Goal: Transaction & Acquisition: Purchase product/service

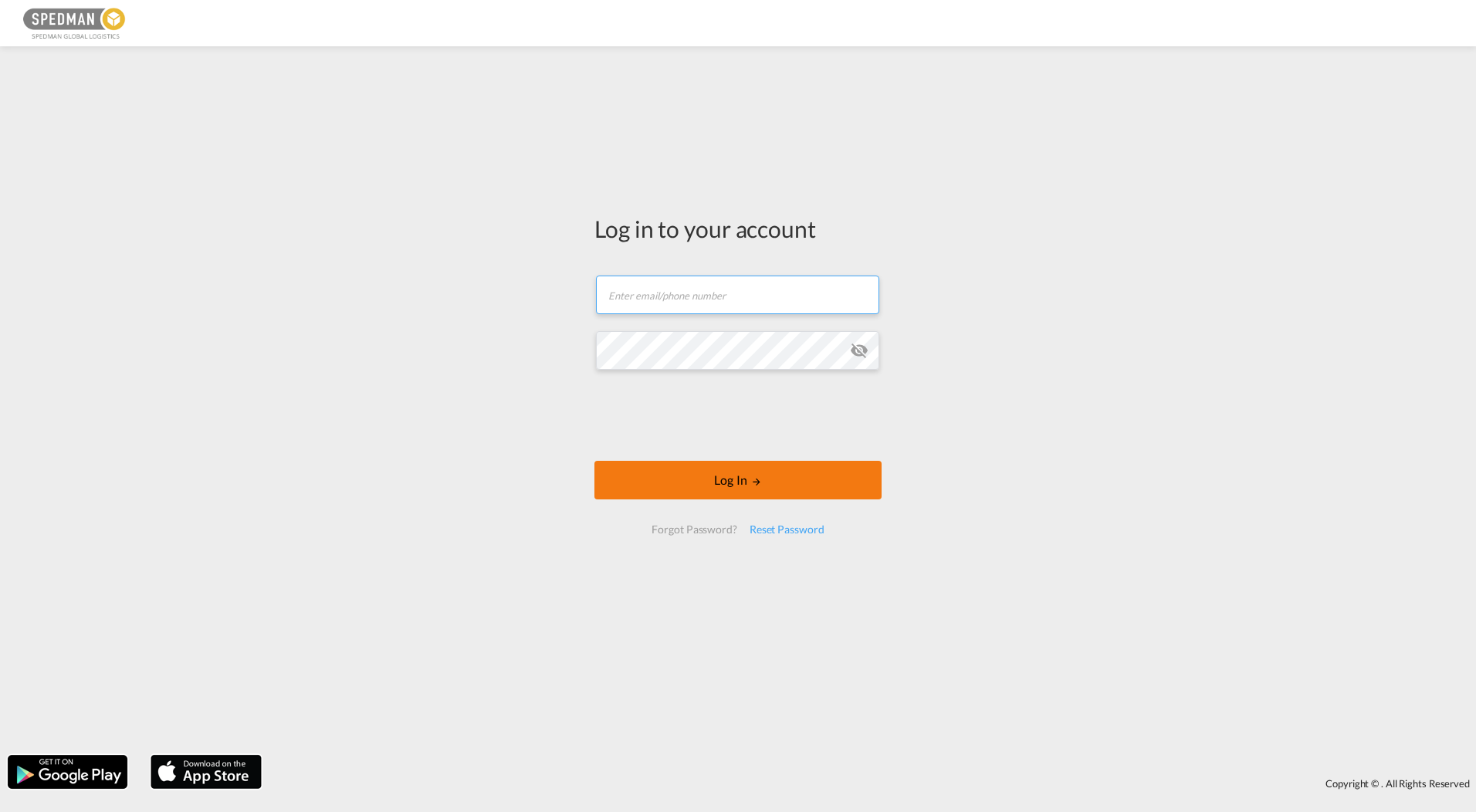
type input "[EMAIL_ADDRESS][DOMAIN_NAME]"
click at [745, 494] on button "Log In" at bounding box center [738, 480] width 287 height 38
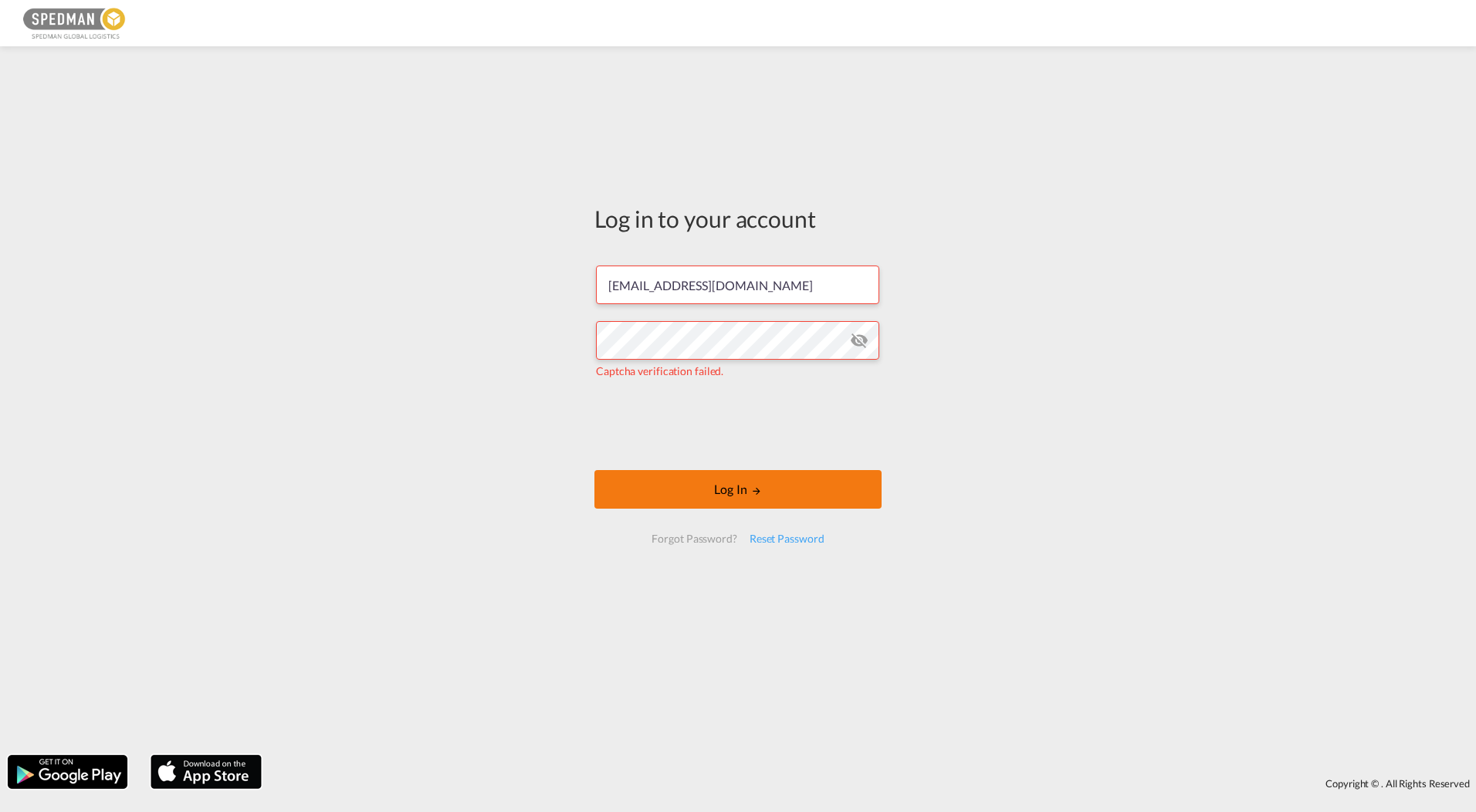
click at [725, 488] on button "Log In" at bounding box center [738, 489] width 287 height 38
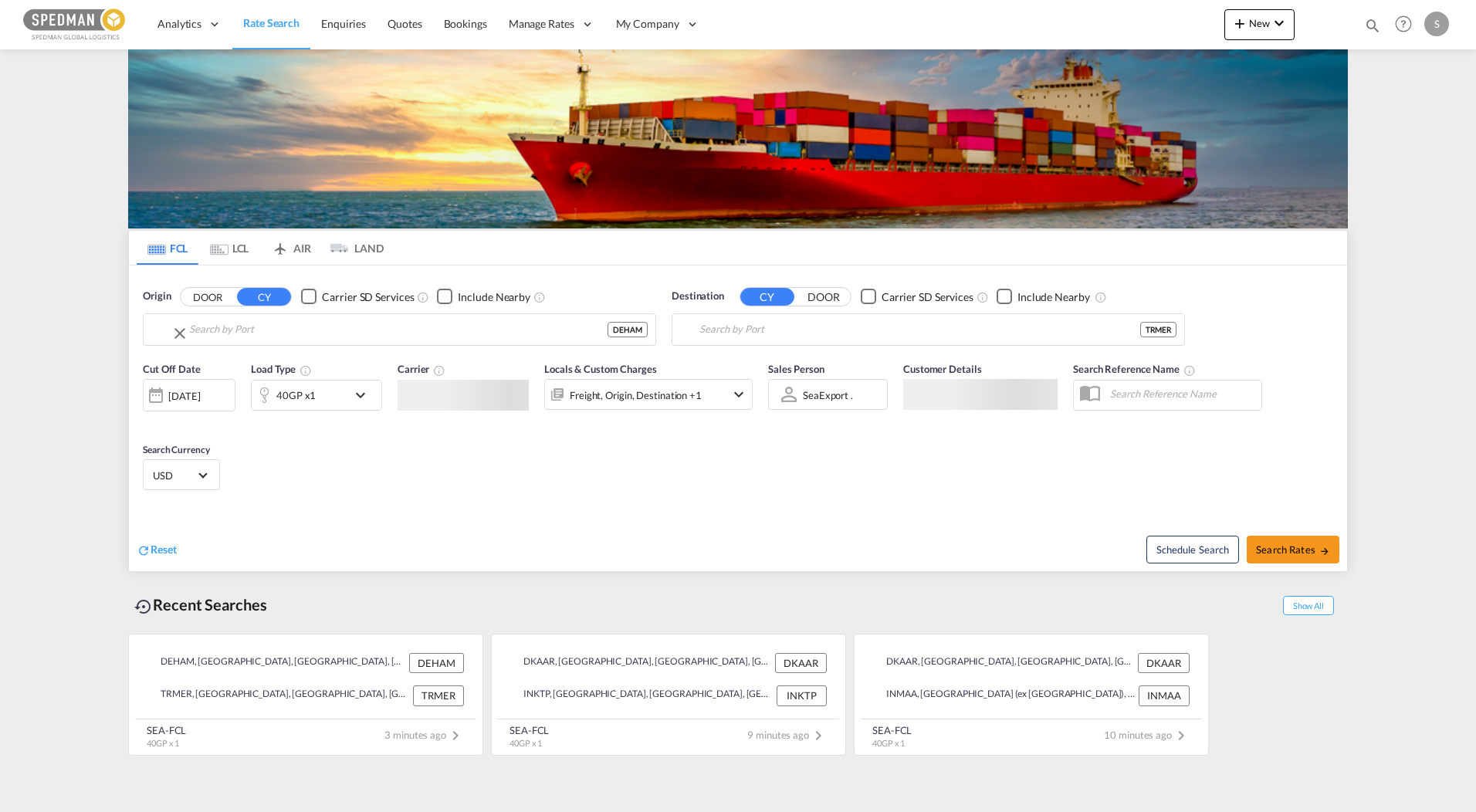
type input "[GEOGRAPHIC_DATA], [GEOGRAPHIC_DATA]"
type input "Mersin, TRMER"
click at [290, 333] on input "[GEOGRAPHIC_DATA], [GEOGRAPHIC_DATA]" at bounding box center [409, 329] width 477 height 23
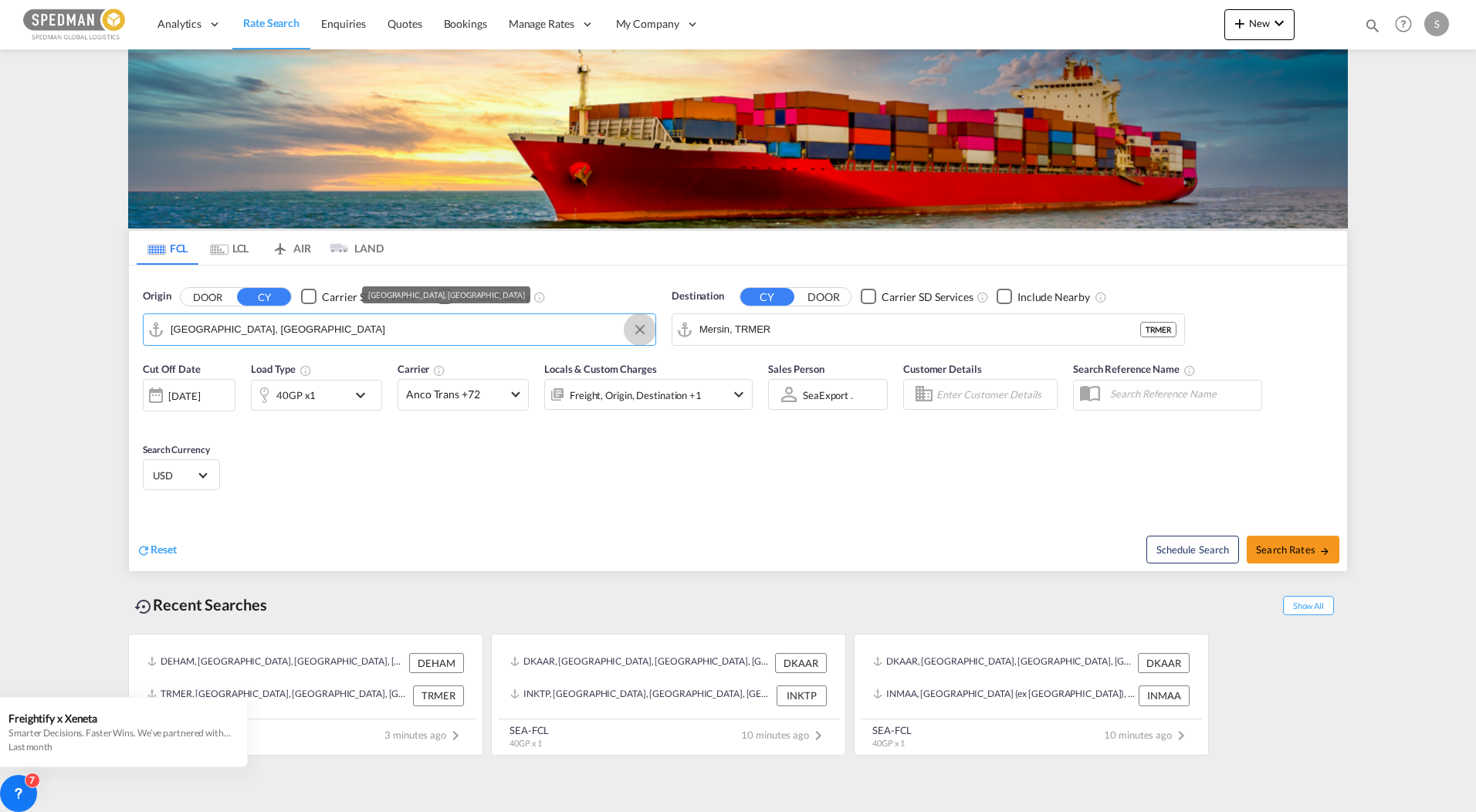
click at [637, 329] on md-icon "Clear Input" at bounding box center [640, 329] width 17 height 17
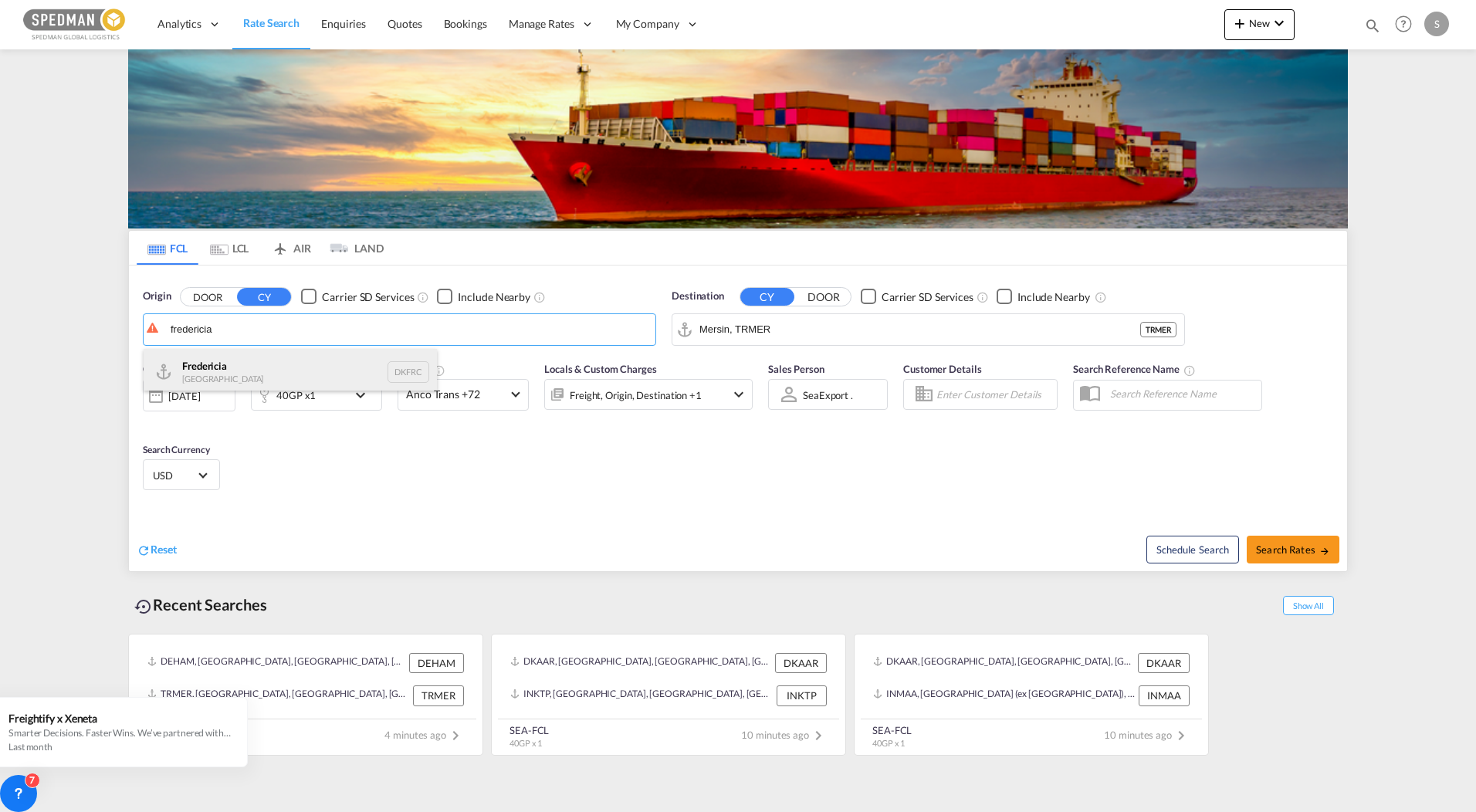
click at [229, 360] on div "Fredericia [GEOGRAPHIC_DATA] DKFRC" at bounding box center [290, 372] width 293 height 46
type input "[GEOGRAPHIC_DATA], DKFRC"
click at [871, 332] on input "Mersin, TRMER" at bounding box center [920, 329] width 441 height 23
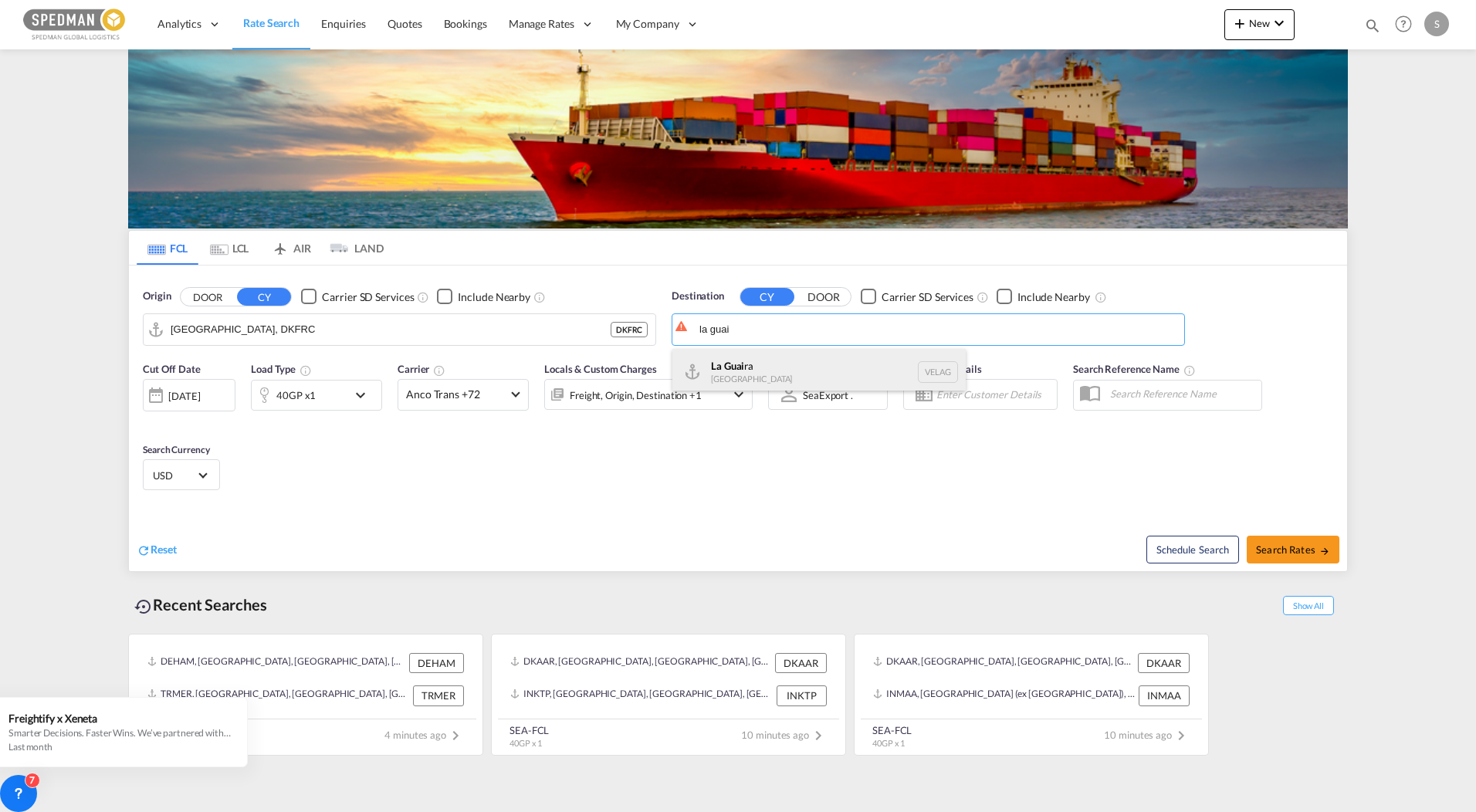
click at [825, 351] on div "La Guai ra [GEOGRAPHIC_DATA] VELAG" at bounding box center [819, 372] width 293 height 46
type input "La Guaira, VELAG"
click at [317, 396] on div "40GP x1" at bounding box center [300, 395] width 96 height 31
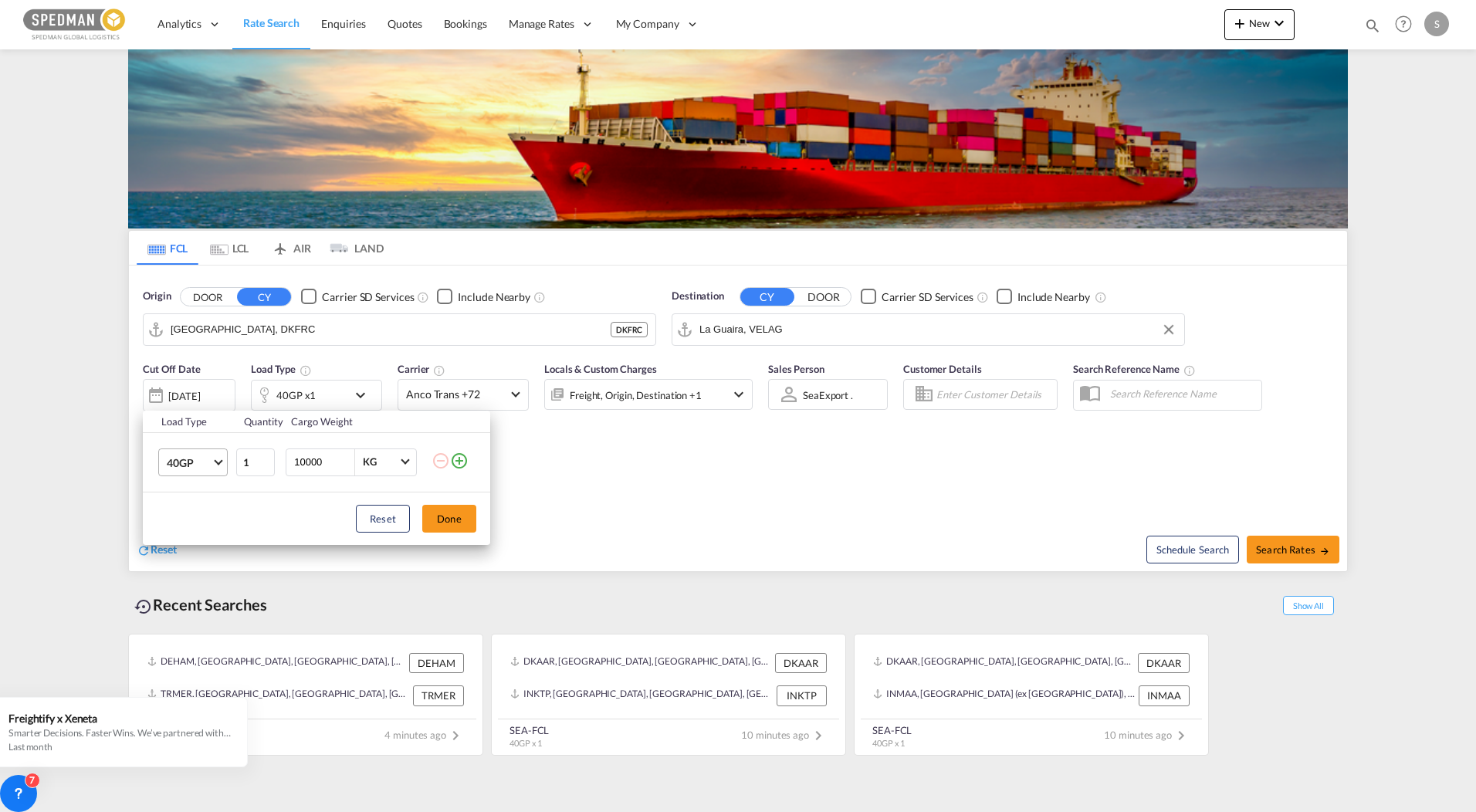
click at [197, 468] on span "40GP" at bounding box center [190, 463] width 45 height 15
click at [208, 427] on md-option "20GP" at bounding box center [207, 424] width 105 height 37
drag, startPoint x: 335, startPoint y: 466, endPoint x: 289, endPoint y: 465, distance: 46.0
click at [289, 465] on div "10000 KG KG" at bounding box center [351, 463] width 131 height 28
click at [682, 505] on div "Load Type Quantity Cargo Weight 20GP 1 10000 KG KG Load type addition is restri…" at bounding box center [738, 406] width 1476 height 812
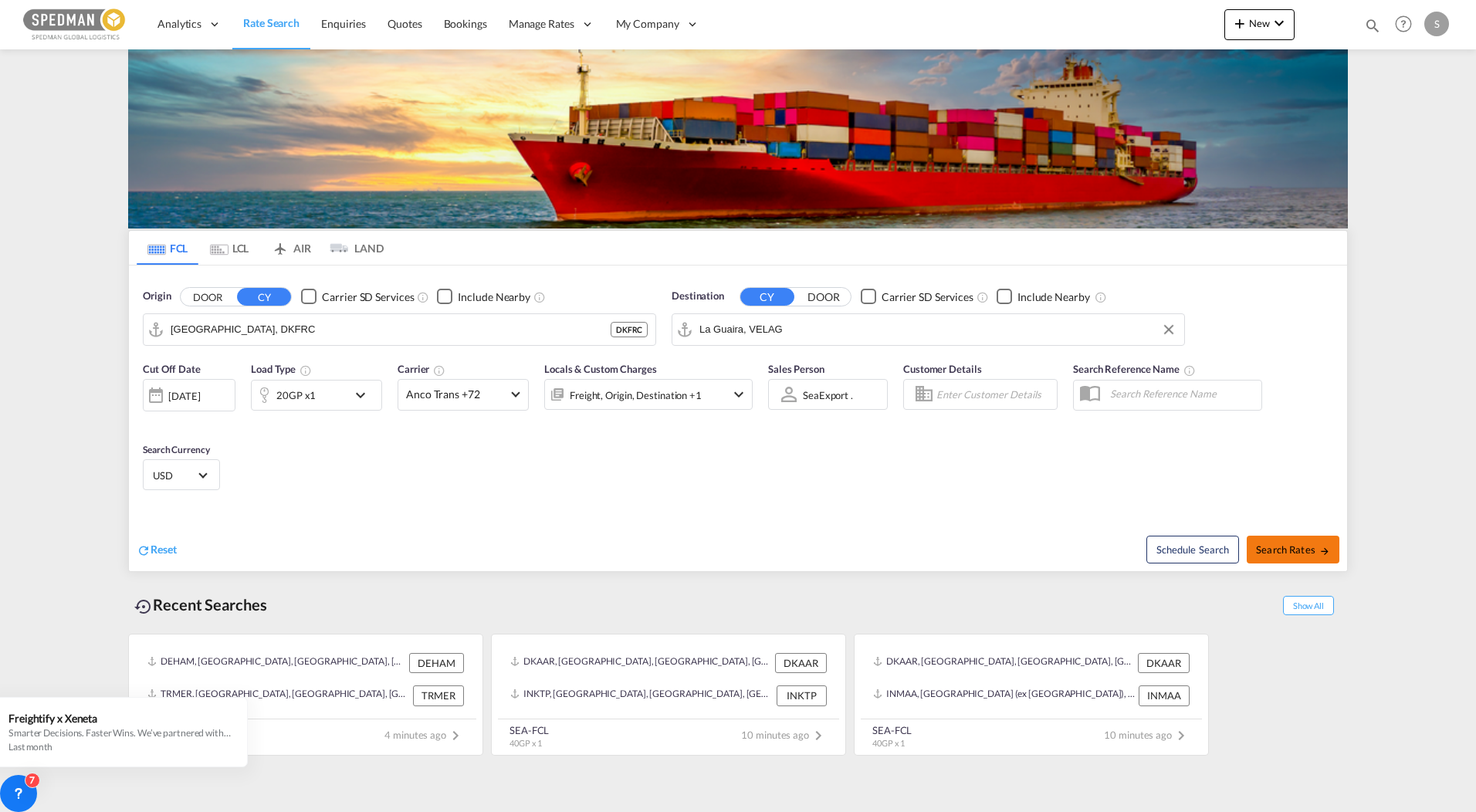
click at [1287, 545] on span "Search Rates" at bounding box center [1293, 549] width 74 height 12
type input "DKFRC to VELAG / [DATE]"
